Goal: Contribute content: Contribute content

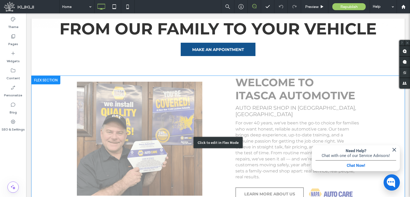
scroll to position [267, 0]
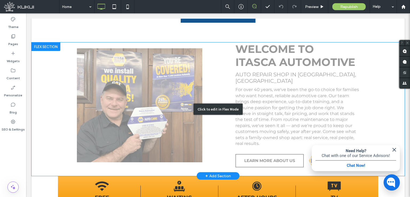
click at [285, 93] on div "Click to edit in Flex Mode" at bounding box center [219, 109] width 374 height 134
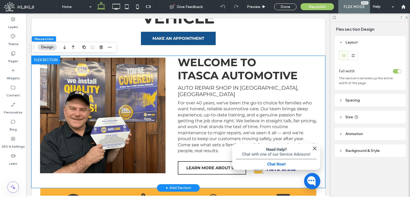
click at [273, 107] on p "For over 40 years, we've been the go-to choice for families who want honest, re…" at bounding box center [247, 127] width 139 height 54
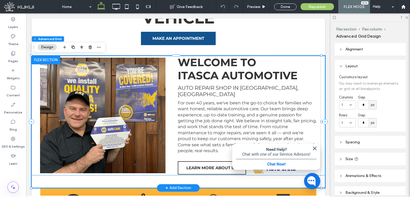
click at [283, 109] on span "For over 40 years, we've been the go-to choice for families who want honest, re…" at bounding box center [247, 126] width 139 height 53
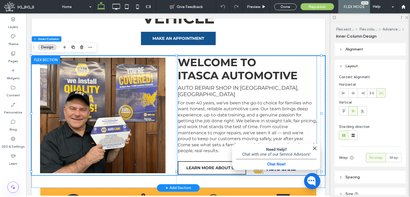
click at [281, 118] on span "For over 40 years, we've been the go-to choice for families who want honest, re…" at bounding box center [247, 126] width 139 height 53
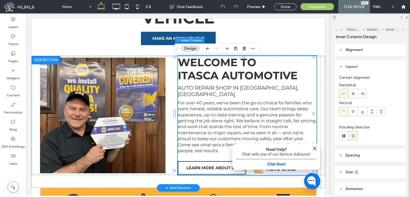
type input "**"
click at [278, 104] on span "For over 40 years, we've been the go-to choice for families who want honest, re…" at bounding box center [247, 126] width 139 height 53
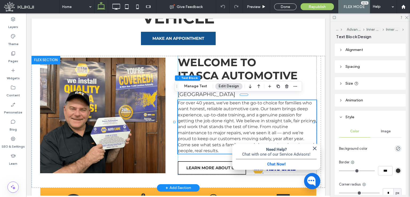
click at [180, 104] on span "For over 40 years, we've been the go-to choice for families who want honest, re…" at bounding box center [247, 126] width 139 height 53
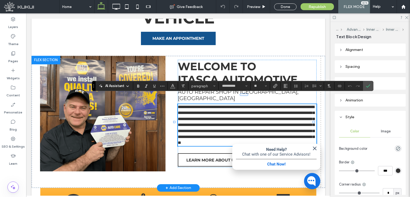
type input "**********"
type input "**"
click at [182, 113] on span "**********" at bounding box center [246, 125] width 137 height 40
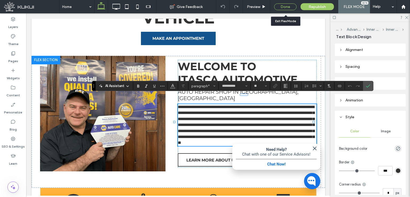
click at [285, 6] on div "Done" at bounding box center [285, 6] width 22 height 7
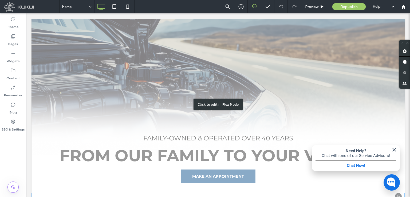
scroll to position [0, 0]
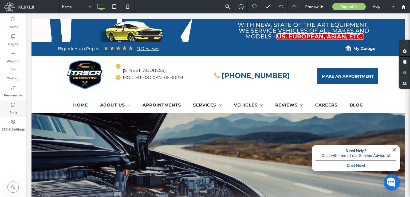
click at [19, 107] on div "Blog" at bounding box center [13, 108] width 26 height 17
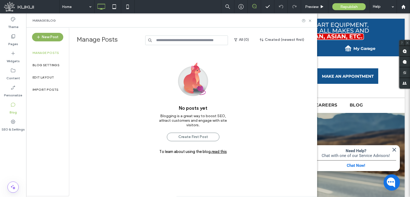
click at [46, 39] on button "New Post" at bounding box center [47, 37] width 31 height 9
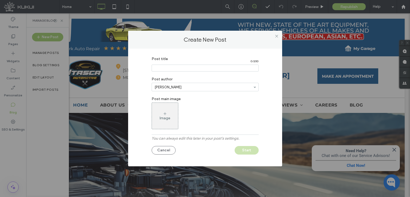
click at [173, 60] on label "Post title" at bounding box center [204, 60] width 105 height 6
click at [183, 66] on input "Post title" at bounding box center [205, 68] width 107 height 7
click at [164, 112] on div "Image" at bounding box center [165, 115] width 26 height 25
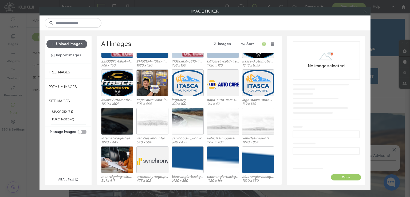
scroll to position [86, 0]
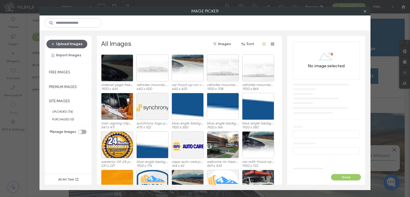
click at [220, 89] on label "1920 x 708" at bounding box center [223, 89] width 32 height 4
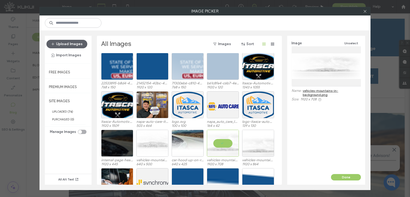
scroll to position [0, 0]
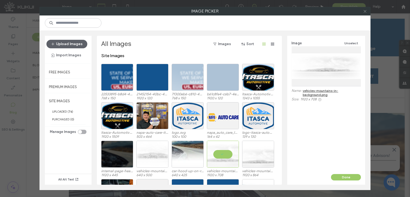
click at [364, 11] on icon at bounding box center [365, 11] width 4 height 4
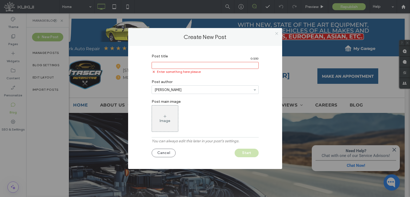
click at [276, 36] on span at bounding box center [277, 33] width 4 height 8
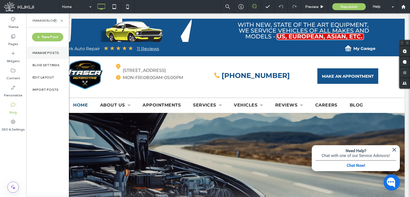
click at [50, 52] on label "Manage posts" at bounding box center [46, 53] width 27 height 4
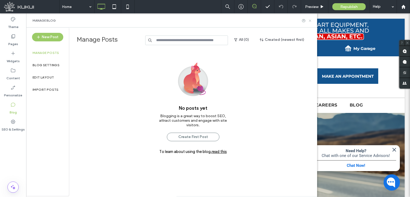
click at [310, 22] on icon at bounding box center [310, 21] width 4 height 4
